Goal: Navigation & Orientation: Find specific page/section

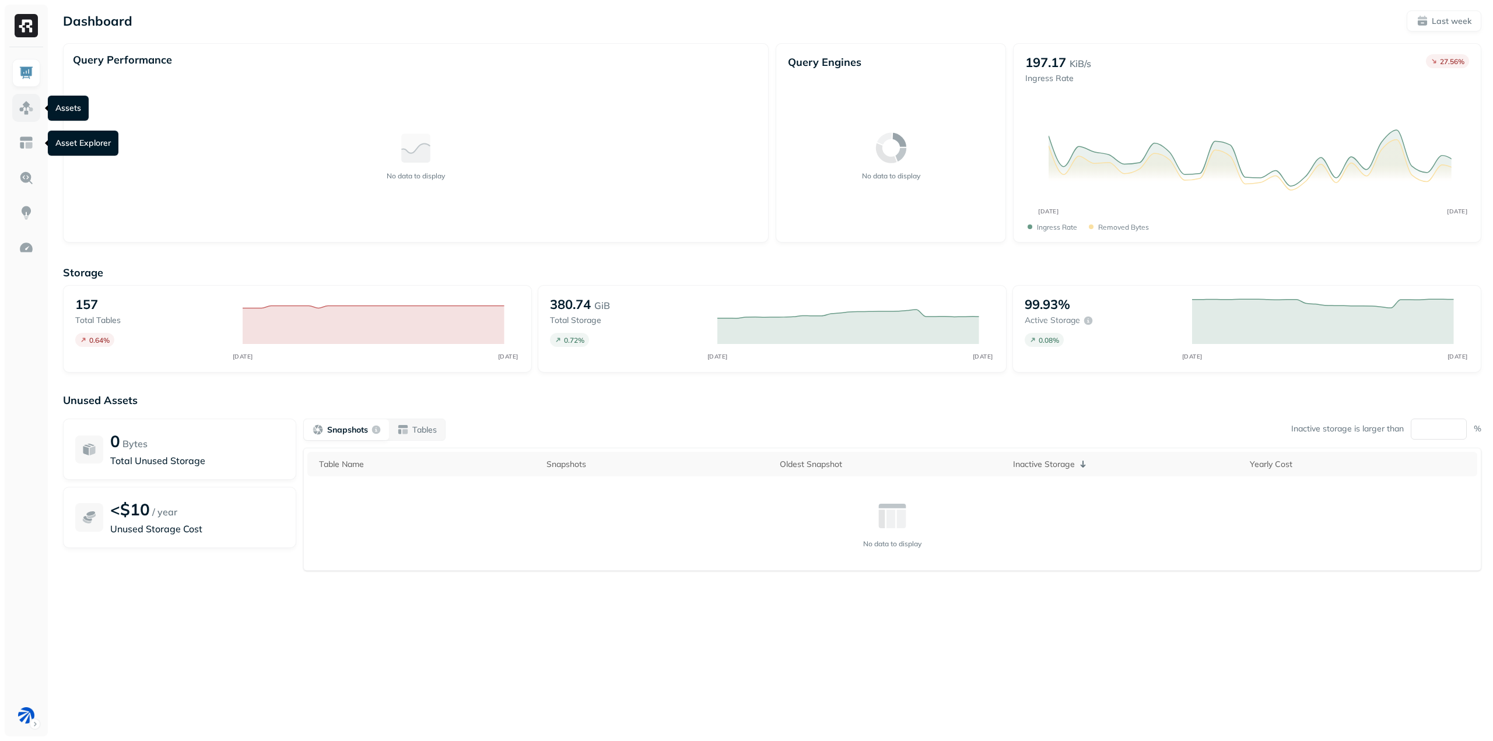
click at [22, 105] on img at bounding box center [26, 107] width 15 height 15
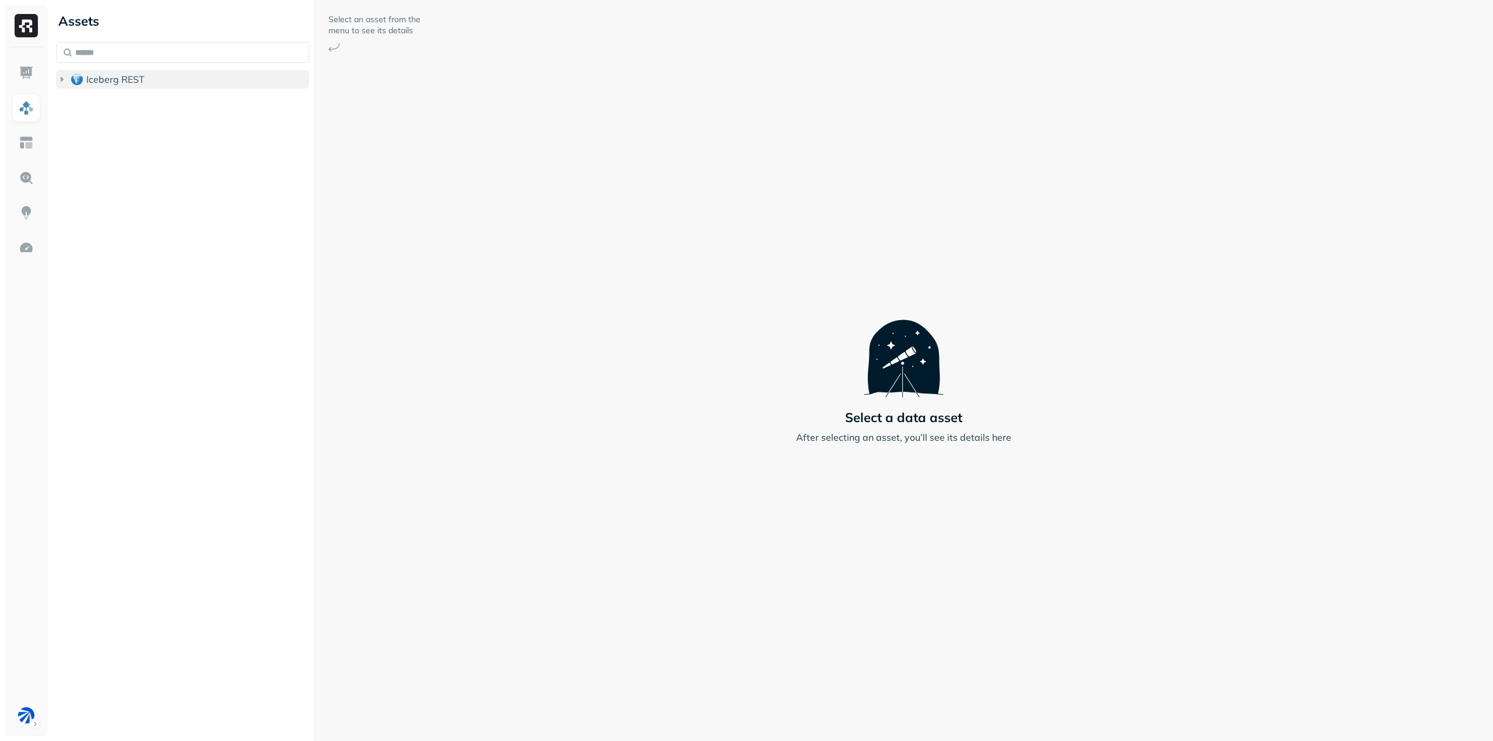
click at [106, 77] on span "Iceberg REST" at bounding box center [115, 79] width 58 height 12
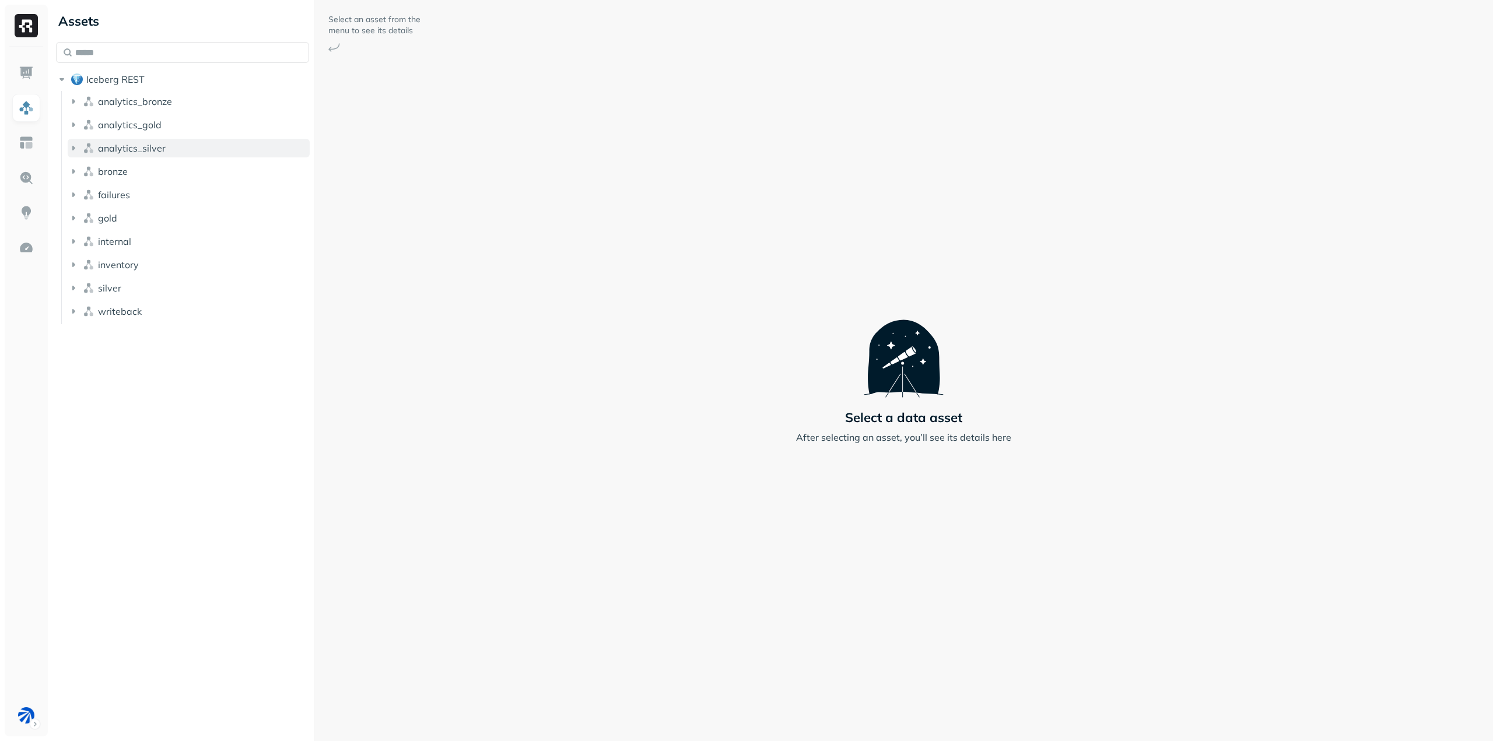
click at [139, 152] on span "analytics_silver" at bounding box center [132, 148] width 68 height 12
click at [145, 126] on span "analytics_gold" at bounding box center [130, 125] width 64 height 12
click at [155, 146] on button "Tables ( 7 )" at bounding box center [194, 147] width 231 height 19
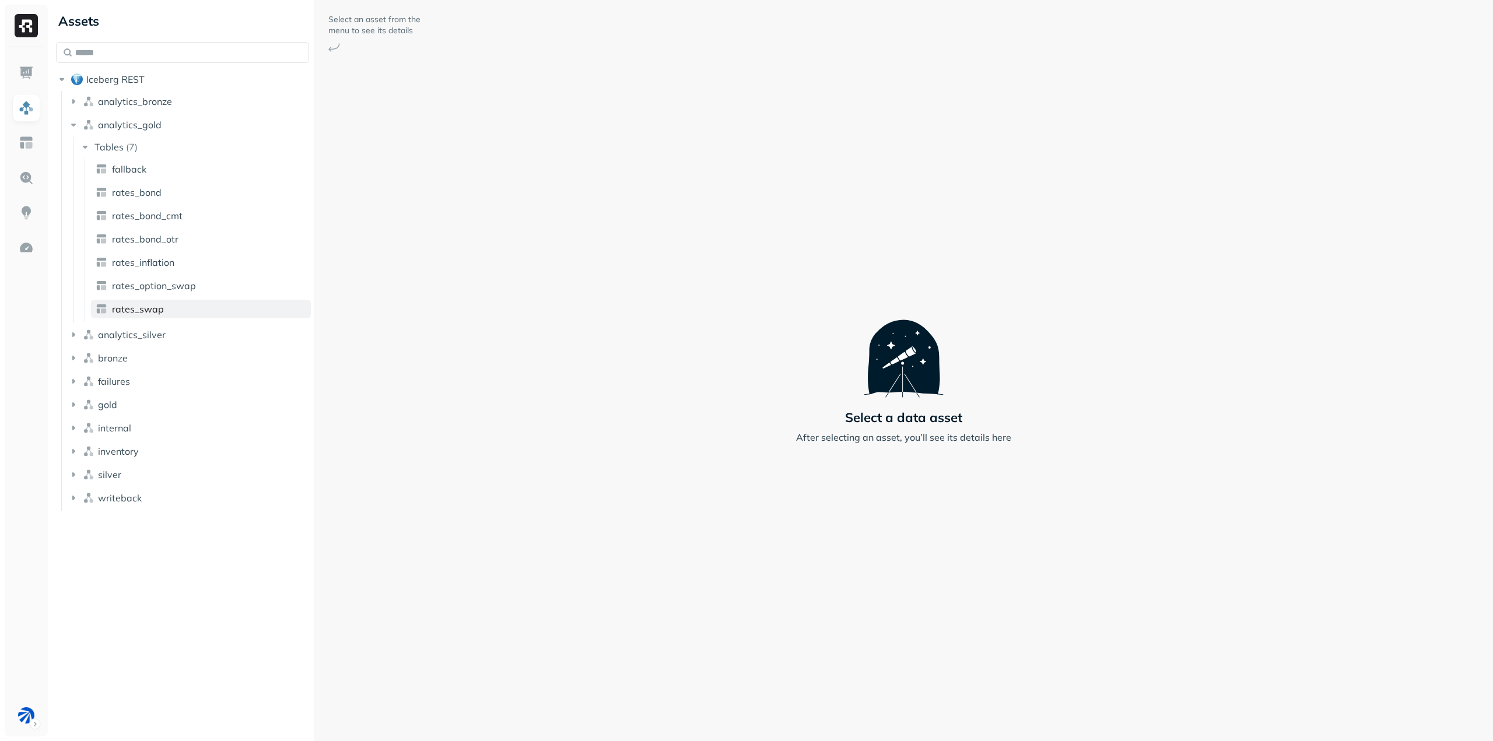
click at [152, 302] on link "rates_swap" at bounding box center [201, 309] width 220 height 19
